Goal: Check status: Check status

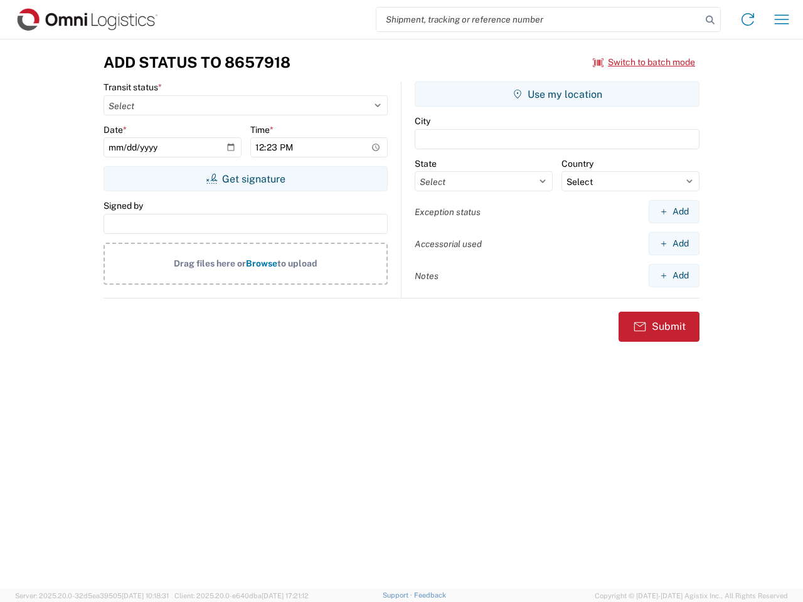
click at [539, 19] on input "search" at bounding box center [538, 20] width 325 height 24
click at [710, 20] on icon at bounding box center [710, 20] width 18 height 18
click at [748, 19] on icon at bounding box center [748, 19] width 20 height 20
click at [782, 19] on icon "button" at bounding box center [782, 18] width 14 height 9
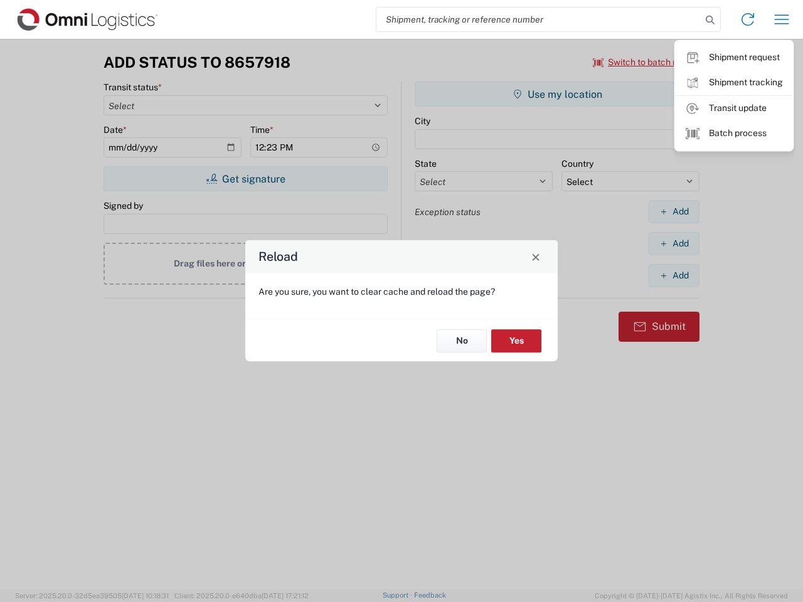
click at [644, 62] on div "Reload Are you sure, you want to clear cache and reload the page? No Yes" at bounding box center [401, 301] width 803 height 602
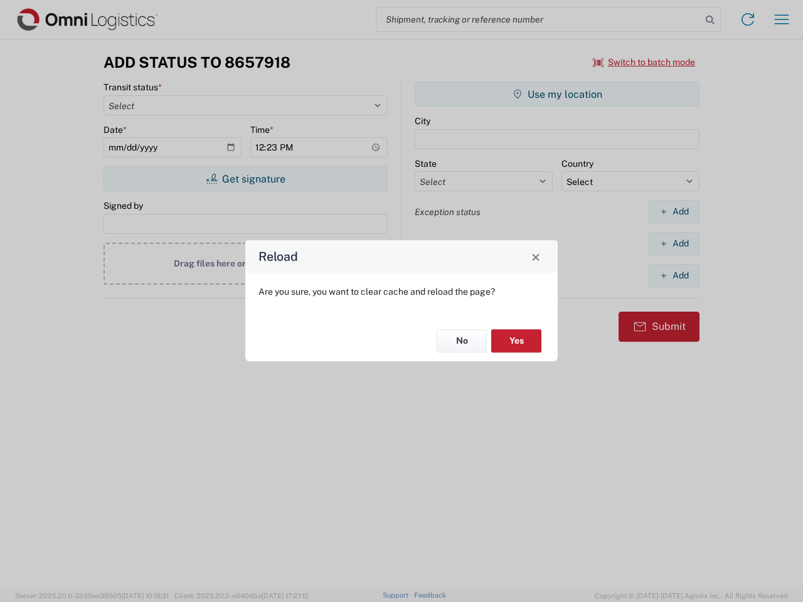
click at [245, 179] on div "Reload Are you sure, you want to clear cache and reload the page? No Yes" at bounding box center [401, 301] width 803 height 602
click at [557, 94] on div "Reload Are you sure, you want to clear cache and reload the page? No Yes" at bounding box center [401, 301] width 803 height 602
click at [674, 211] on div "Reload Are you sure, you want to clear cache and reload the page? No Yes" at bounding box center [401, 301] width 803 height 602
click at [674, 243] on div "Reload Are you sure, you want to clear cache and reload the page? No Yes" at bounding box center [401, 301] width 803 height 602
click at [674, 275] on div "Reload Are you sure, you want to clear cache and reload the page? No Yes" at bounding box center [401, 301] width 803 height 602
